Goal: Task Accomplishment & Management: Complete application form

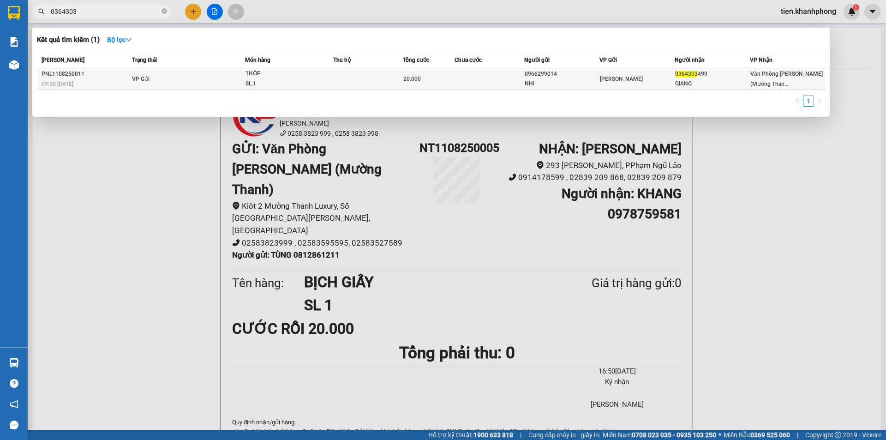
type input "0364303"
click at [282, 83] on div "SL: 1" at bounding box center [280, 84] width 69 height 10
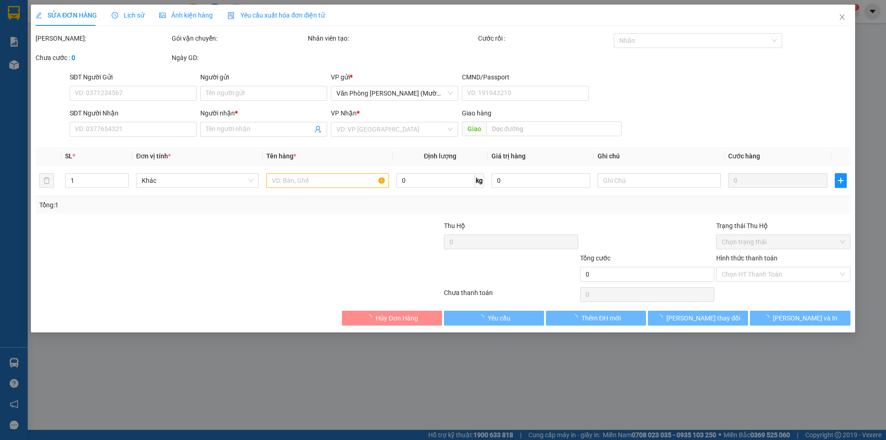
type input "0966299014"
type input "NHI"
type input "0364303499"
type input "GIANG"
type input "20.000"
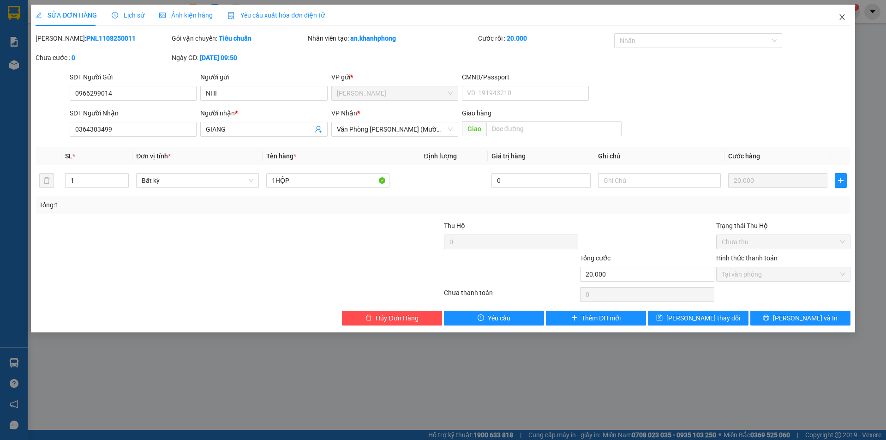
click at [841, 21] on span "Close" at bounding box center [842, 18] width 26 height 26
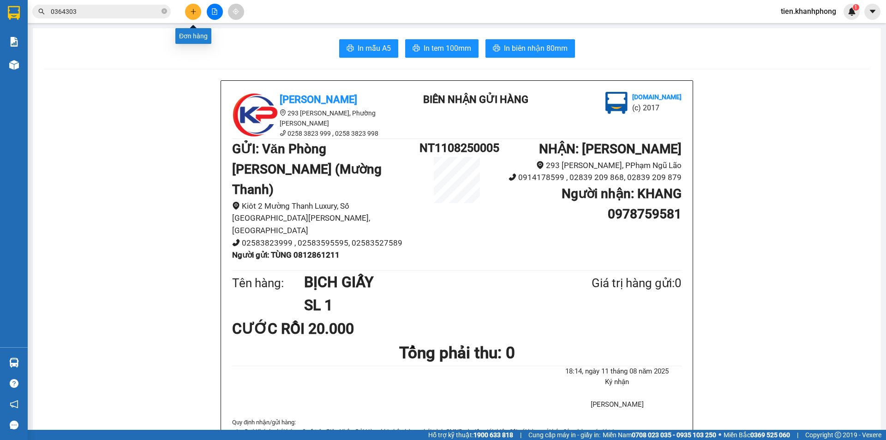
click at [198, 11] on button at bounding box center [193, 12] width 16 height 16
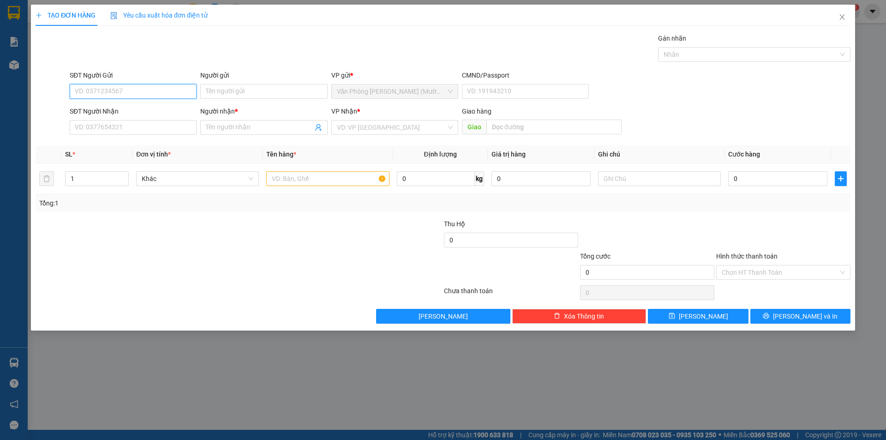
click at [109, 94] on input "SĐT Người Gửi" at bounding box center [133, 91] width 127 height 15
type input "0908807688"
click at [237, 88] on input "Người gửi" at bounding box center [263, 91] width 127 height 15
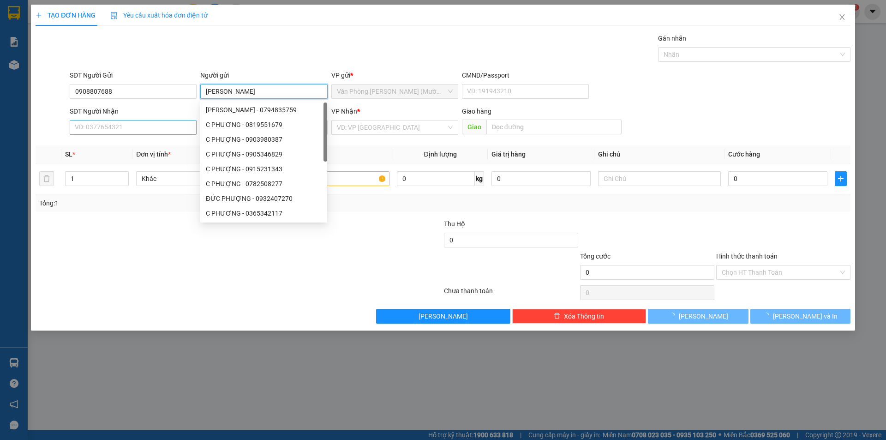
type input "[PERSON_NAME]"
click at [117, 129] on input "SĐT Người Nhận" at bounding box center [133, 127] width 127 height 15
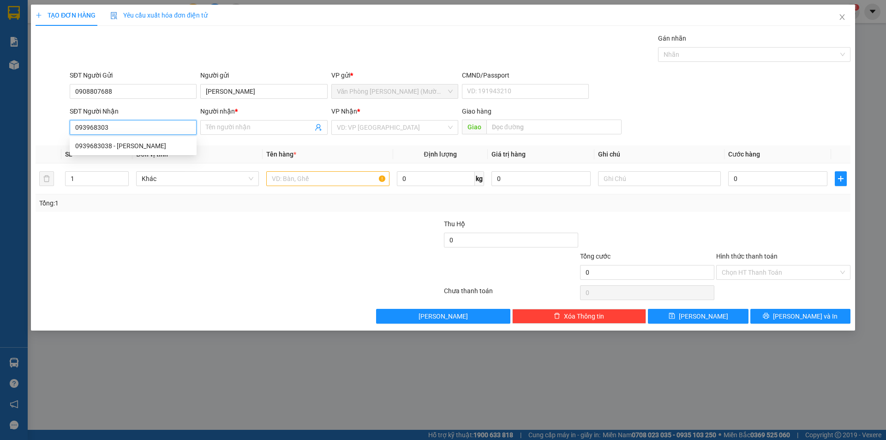
type input "0939683038"
click at [139, 149] on div "0939683038 - [PERSON_NAME]" at bounding box center [133, 146] width 116 height 10
type input "TRINH"
click at [369, 124] on span "[GEOGRAPHIC_DATA]" at bounding box center [395, 127] width 116 height 14
type input "0939683038"
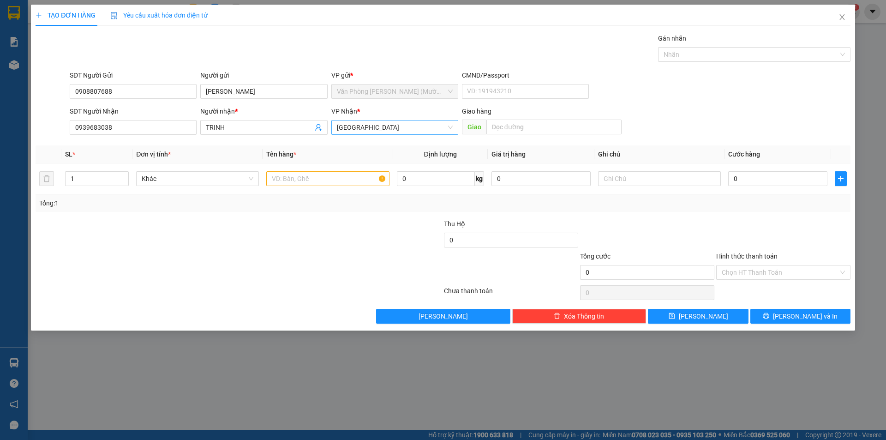
click at [369, 124] on span "[GEOGRAPHIC_DATA]" at bounding box center [395, 127] width 116 height 14
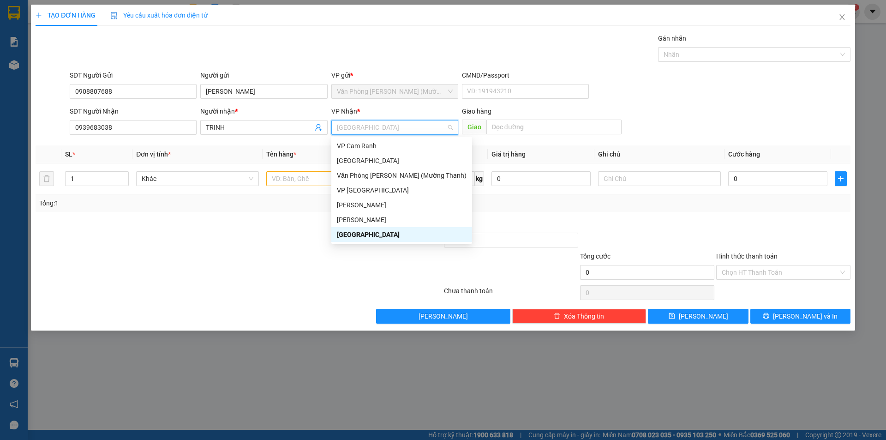
click at [369, 124] on span "[GEOGRAPHIC_DATA]" at bounding box center [395, 127] width 116 height 14
drag, startPoint x: 364, startPoint y: 219, endPoint x: 308, endPoint y: 173, distance: 72.5
click at [366, 217] on div "[PERSON_NAME]" at bounding box center [402, 220] width 130 height 10
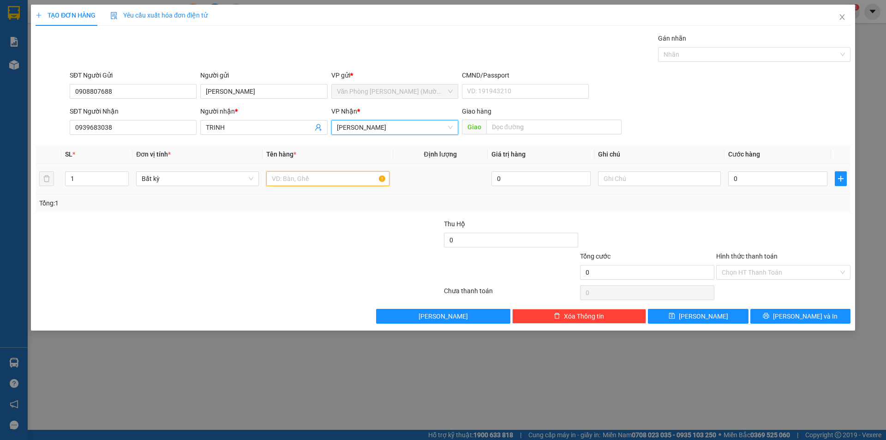
click at [292, 177] on input "text" at bounding box center [327, 178] width 123 height 15
type input "THÙNG XỐP"
click at [756, 175] on input "0" at bounding box center [777, 178] width 99 height 15
type input "3"
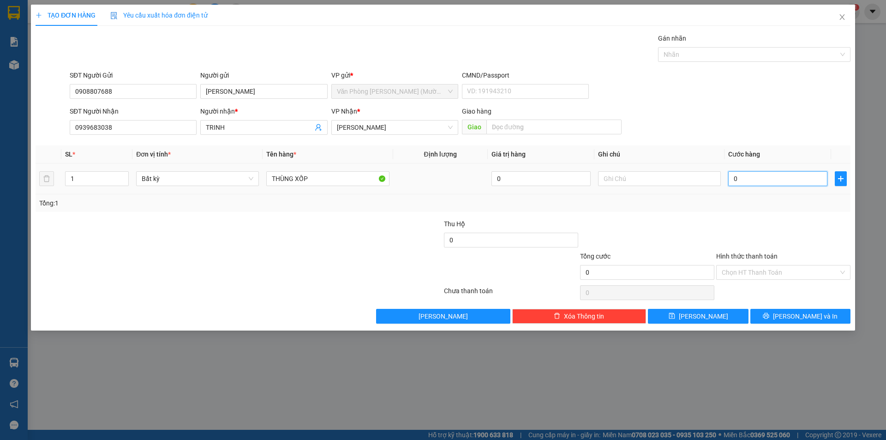
type input "3"
type input "30"
type input "30.000"
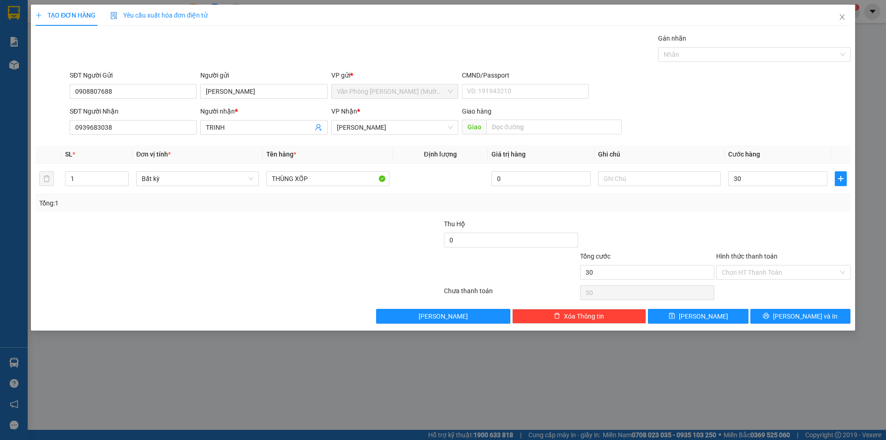
type input "30.000"
click at [765, 117] on div "SĐT Người Nhận 0939683038 Người nhận * TRINH VP Nhận * [PERSON_NAME] hàng Giao" at bounding box center [460, 122] width 785 height 32
click at [769, 267] on input "Hình thức thanh toán" at bounding box center [780, 272] width 117 height 14
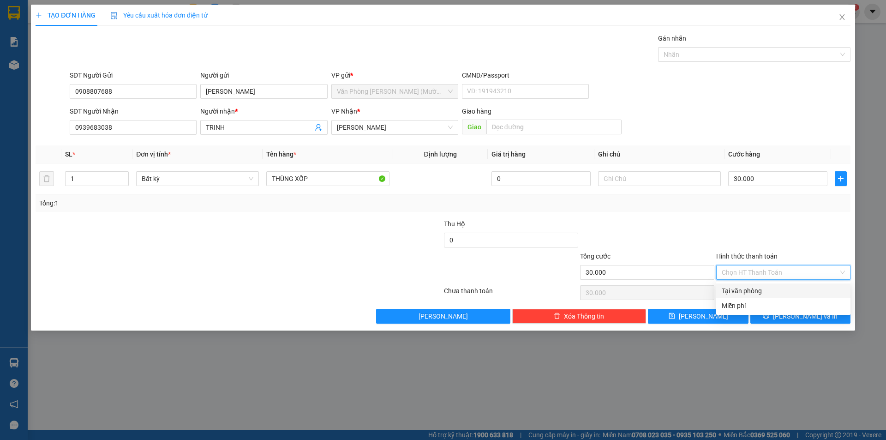
click at [751, 290] on div "Tại văn phòng" at bounding box center [783, 291] width 123 height 10
type input "0"
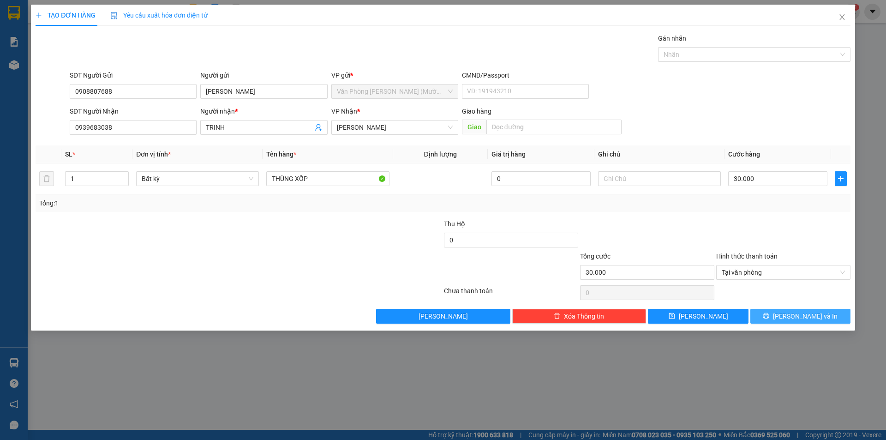
drag, startPoint x: 803, startPoint y: 318, endPoint x: 569, endPoint y: 234, distance: 248.1
click at [802, 318] on span "[PERSON_NAME] và In" at bounding box center [805, 316] width 65 height 10
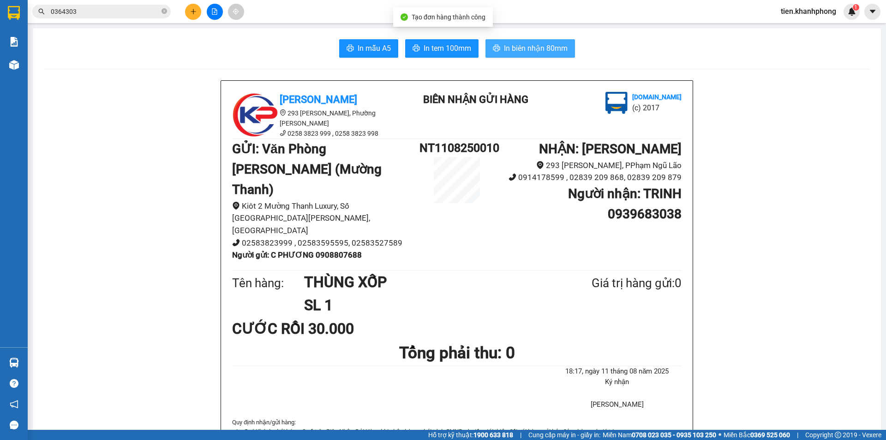
click at [531, 53] on span "In biên nhận 80mm" at bounding box center [536, 48] width 64 height 12
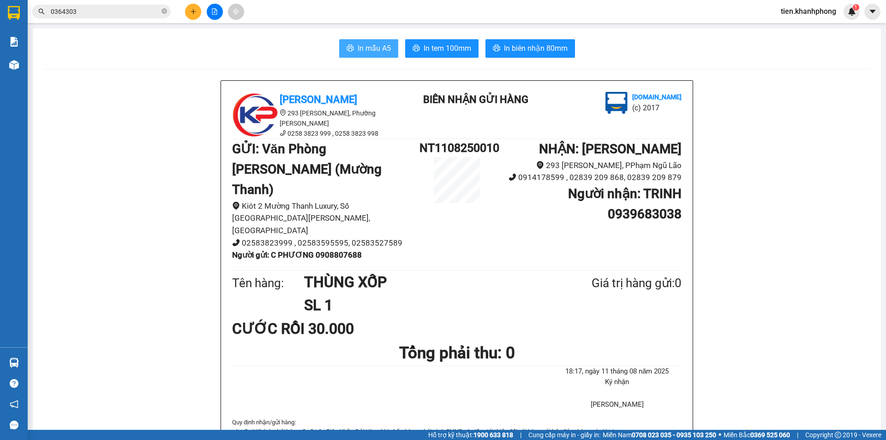
click at [370, 48] on span "In mẫu A5" at bounding box center [374, 48] width 33 height 12
